Goal: Task Accomplishment & Management: Complete application form

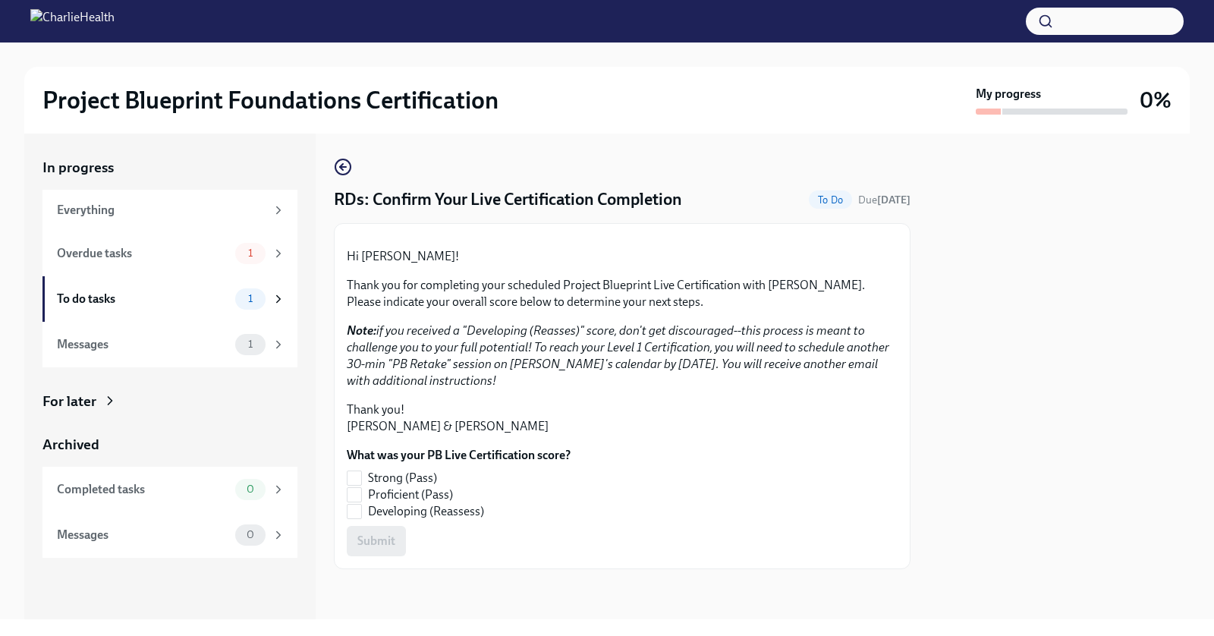
scroll to position [131, 0]
click at [268, 259] on div "1" at bounding box center [260, 253] width 50 height 21
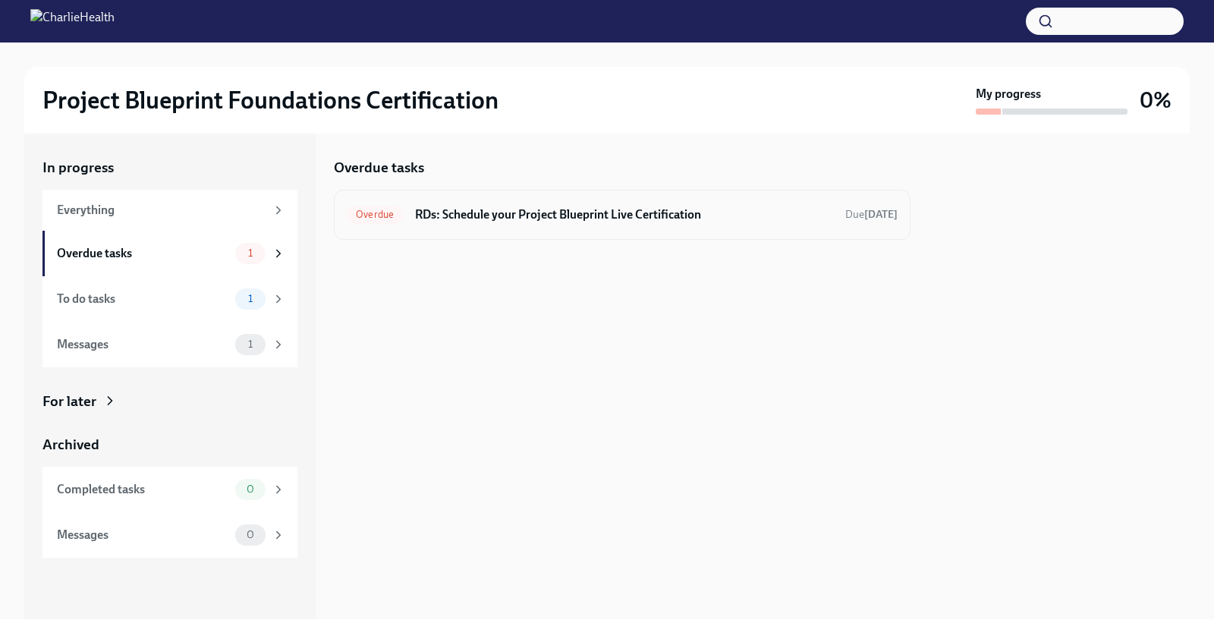
click at [693, 204] on div "Overdue RDs: Schedule your Project Blueprint Live Certification Due [DATE]" at bounding box center [622, 215] width 551 height 24
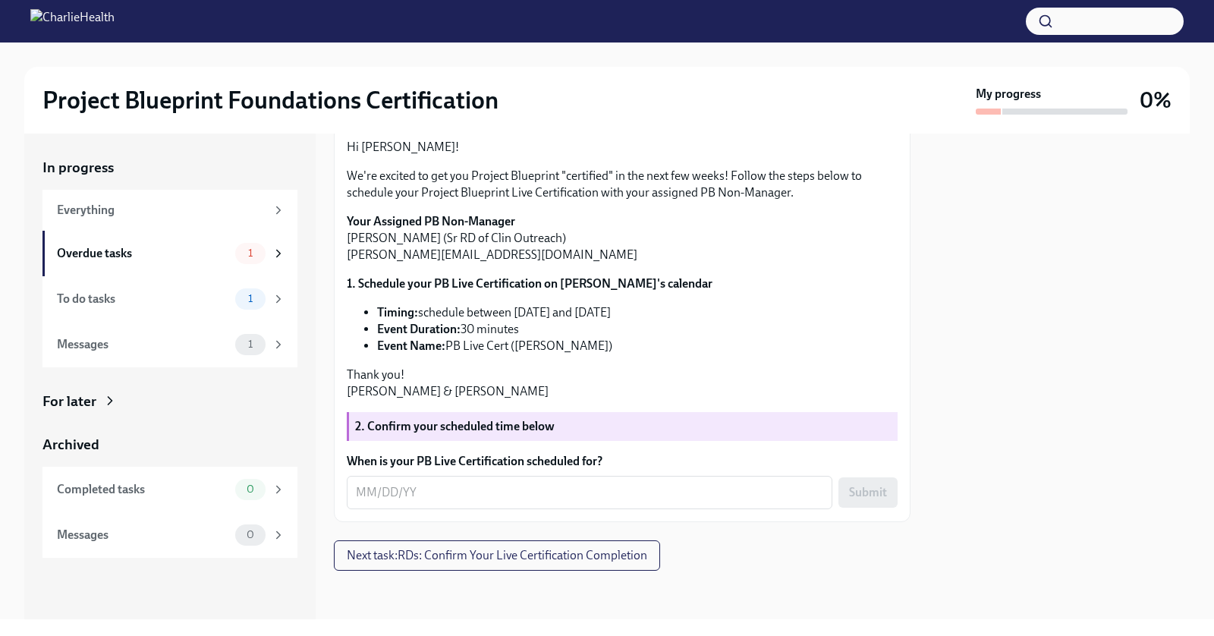
scroll to position [241, 0]
click at [622, 492] on textarea "When is your PB Live Certification scheduled for?" at bounding box center [589, 492] width 467 height 18
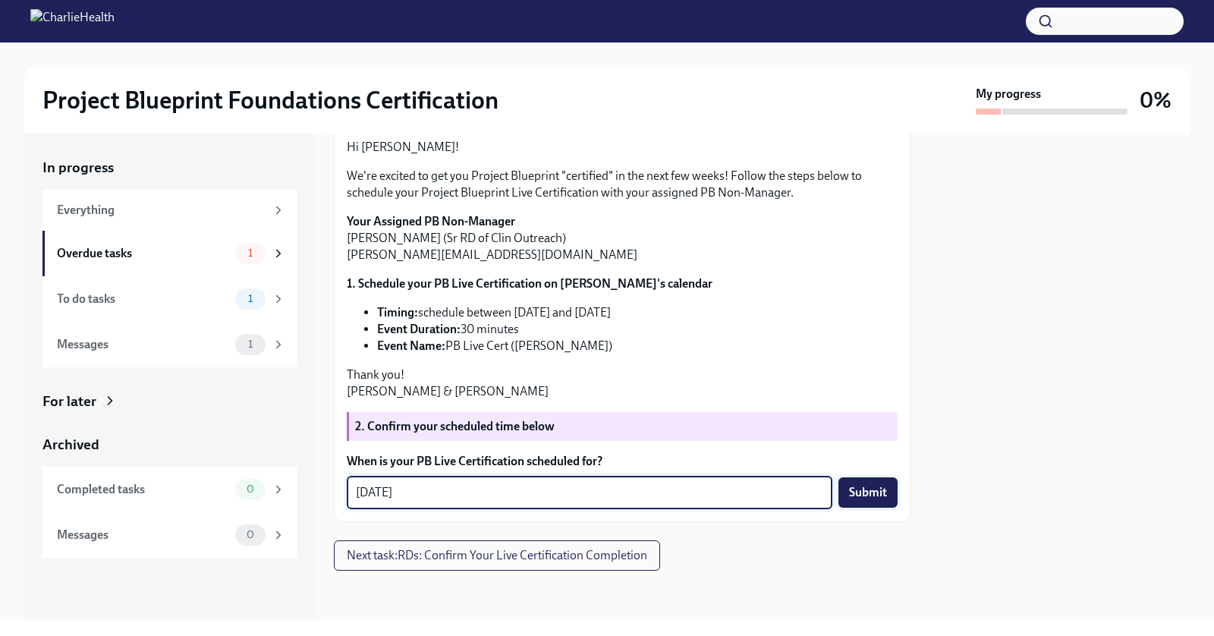
type textarea "[DATE]"
click at [868, 498] on span "Submit" at bounding box center [868, 492] width 38 height 15
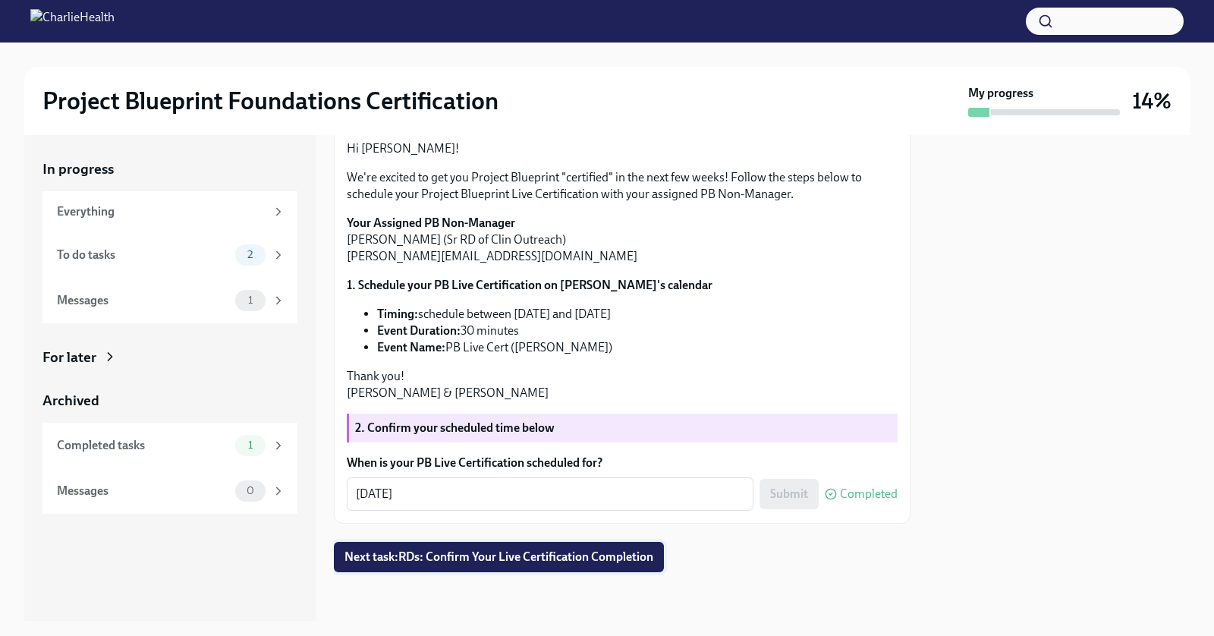
click at [552, 559] on span "Next task : RDs: Confirm Your Live Certification Completion" at bounding box center [498, 556] width 309 height 15
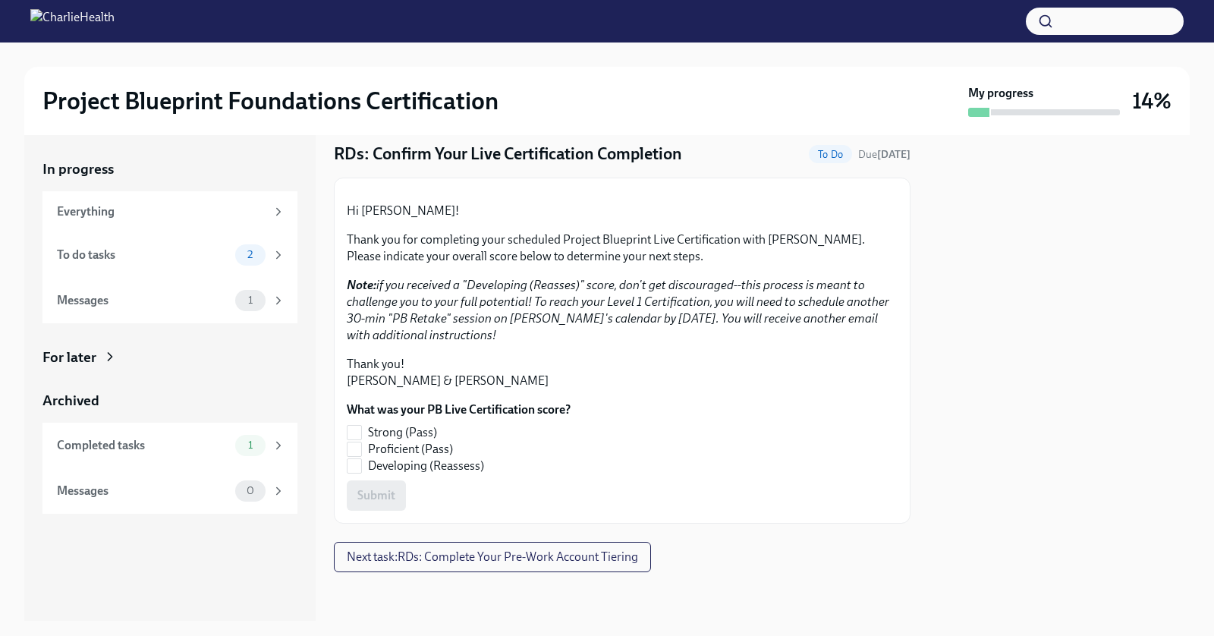
scroll to position [179, 0]
click at [205, 313] on div "Messages 1" at bounding box center [169, 301] width 255 height 46
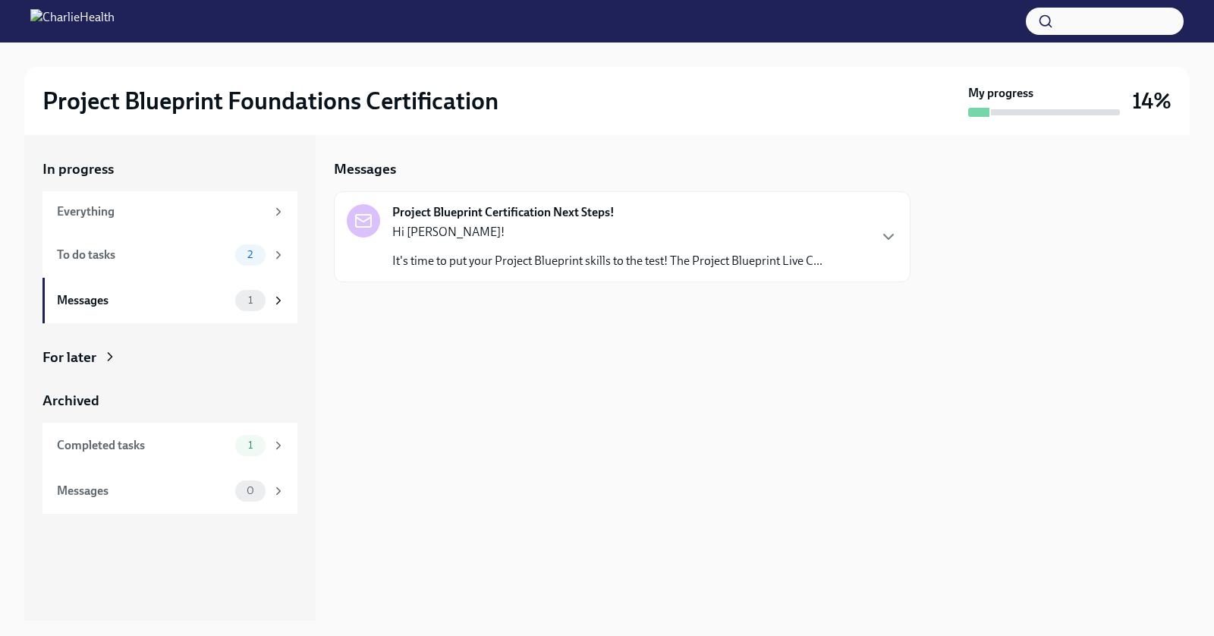
click at [604, 237] on p "Hi [PERSON_NAME]!" at bounding box center [607, 232] width 430 height 17
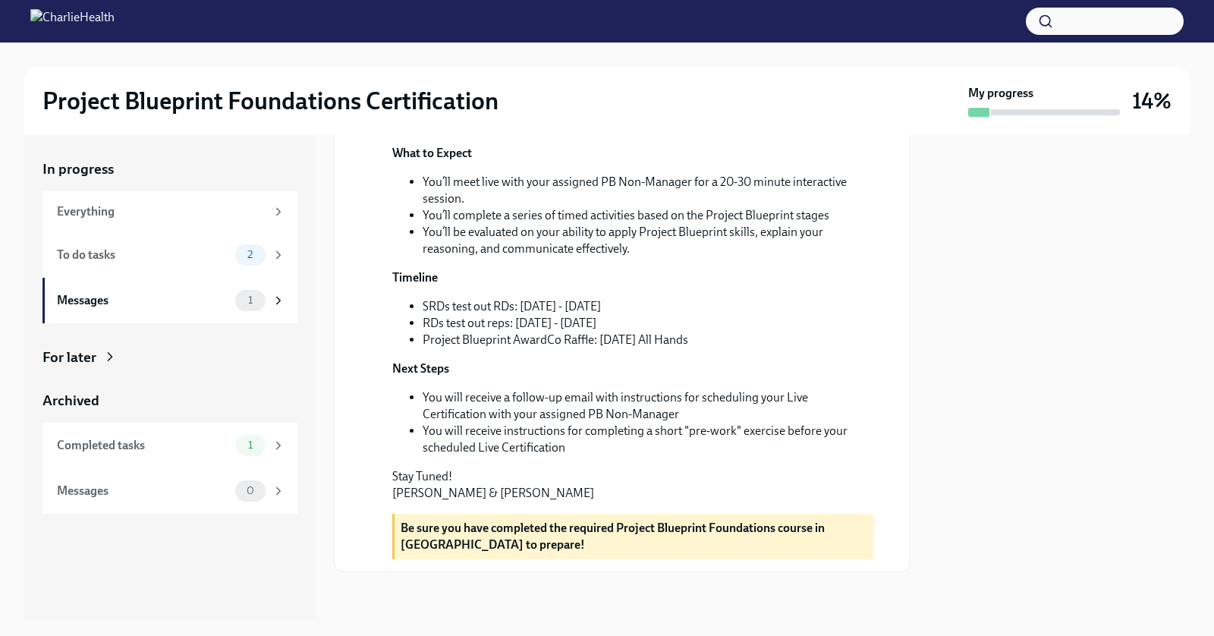
scroll to position [350, 0]
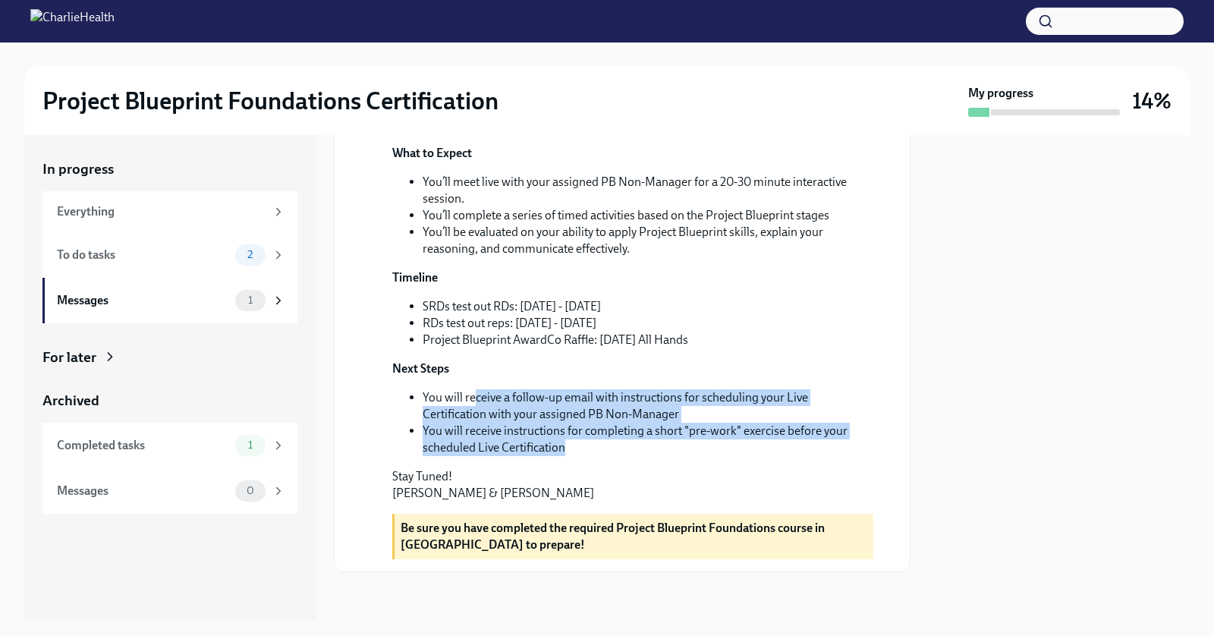
drag, startPoint x: 472, startPoint y: 410, endPoint x: 675, endPoint y: 460, distance: 209.6
click at [675, 456] on ul "You will receive a follow-up email with instructions for scheduling your Live C…" at bounding box center [632, 422] width 481 height 67
click at [675, 456] on li "You will receive instructions for completing a short "pre-work" exercise before…" at bounding box center [648, 439] width 451 height 33
drag, startPoint x: 675, startPoint y: 460, endPoint x: 587, endPoint y: 392, distance: 111.4
click at [587, 392] on div "Hi [PERSON_NAME]! It's time to put your Project Blueprint skills to the test! T…" at bounding box center [632, 269] width 481 height 464
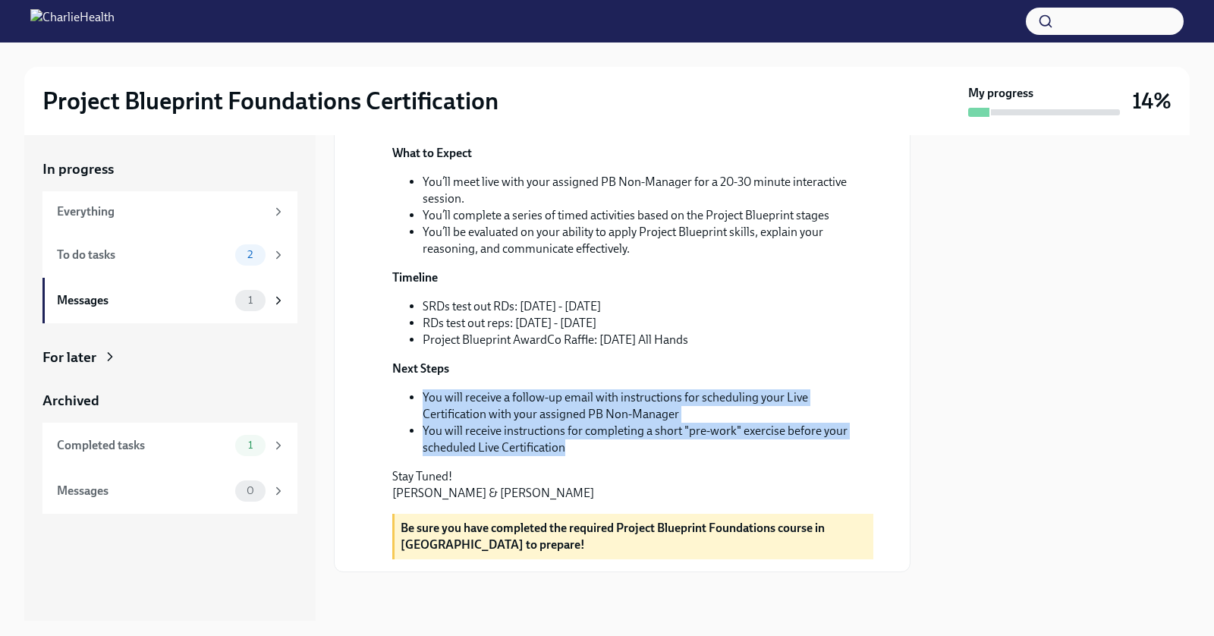
click at [587, 392] on div "Hi [PERSON_NAME]! It's time to put your Project Blueprint skills to the test! T…" at bounding box center [632, 269] width 481 height 464
drag, startPoint x: 535, startPoint y: 379, endPoint x: 664, endPoint y: 474, distance: 160.5
click at [664, 474] on div "Hi [PERSON_NAME]! It's time to put your Project Blueprint skills to the test! T…" at bounding box center [632, 269] width 481 height 464
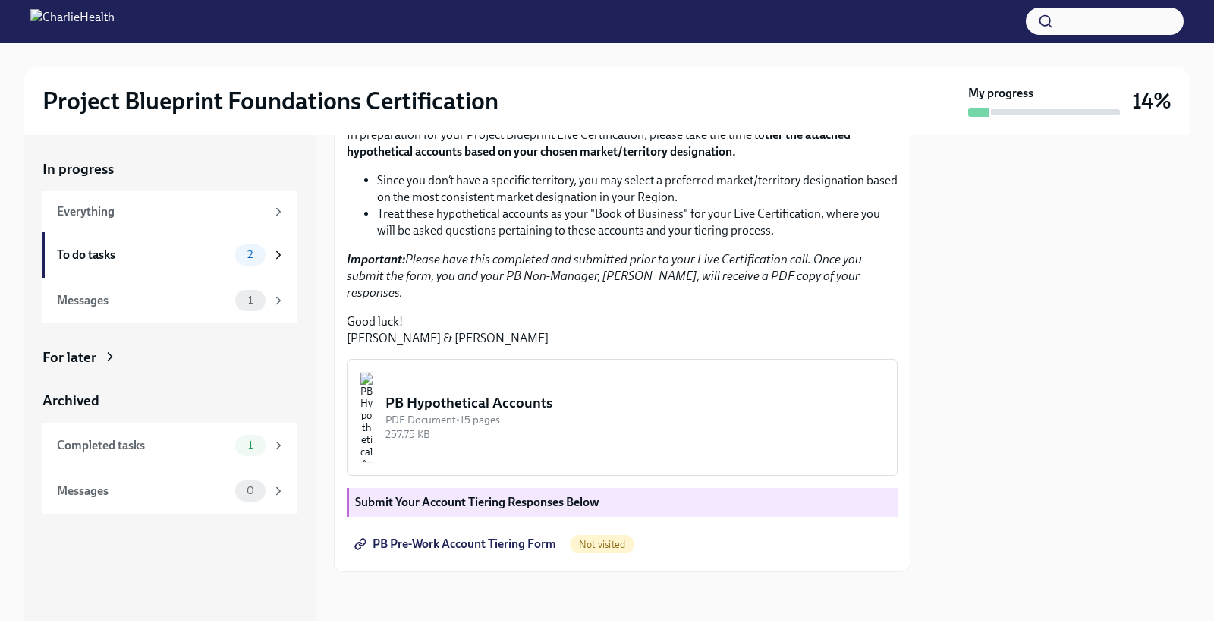
scroll to position [341, 0]
